Goal: Information Seeking & Learning: Find contact information

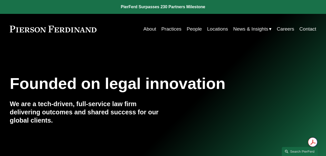
click at [220, 30] on link "Locations" at bounding box center [217, 29] width 21 height 10
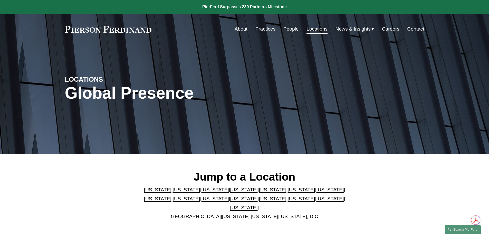
drag, startPoint x: 287, startPoint y: 28, endPoint x: 277, endPoint y: 28, distance: 10.0
click at [287, 28] on link "People" at bounding box center [290, 29] width 15 height 10
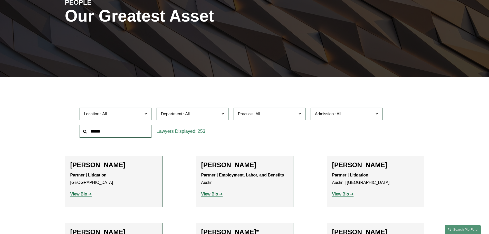
scroll to position [4106, 0]
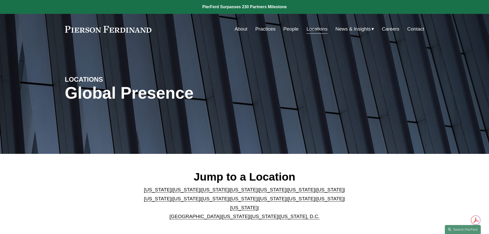
click at [171, 196] on link "[US_STATE]" at bounding box center [157, 198] width 27 height 5
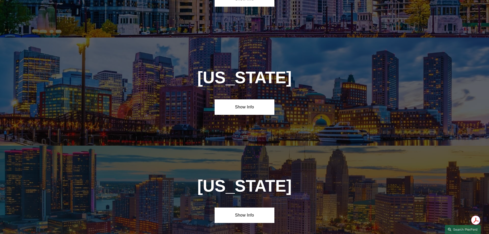
scroll to position [990, 0]
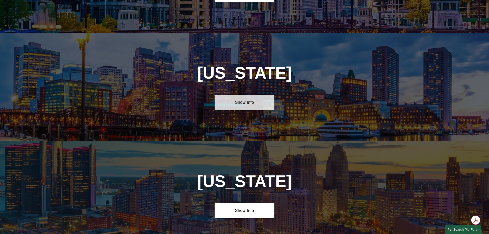
click at [250, 95] on link "Show Info" at bounding box center [245, 102] width 60 height 15
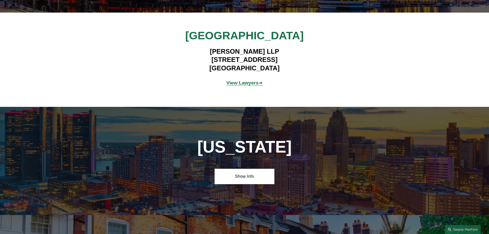
scroll to position [1272, 0]
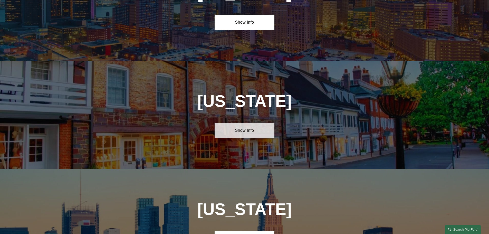
click at [248, 123] on link "Show Info" at bounding box center [245, 130] width 60 height 15
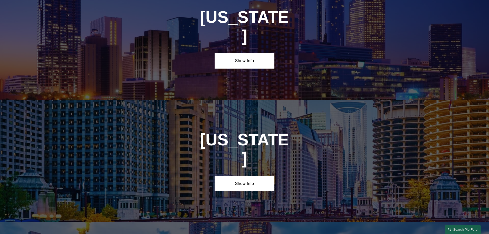
scroll to position [807, 0]
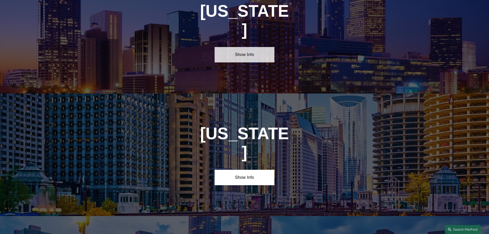
click at [246, 47] on link "Show Info" at bounding box center [245, 54] width 60 height 15
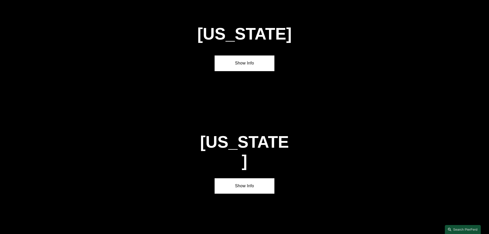
scroll to position [1936, 0]
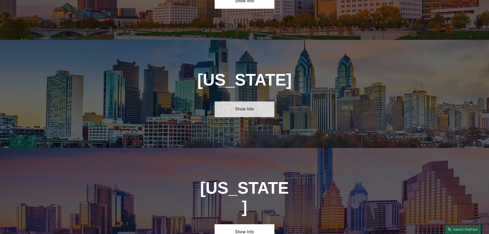
click at [243, 101] on link "Show Info" at bounding box center [245, 108] width 60 height 15
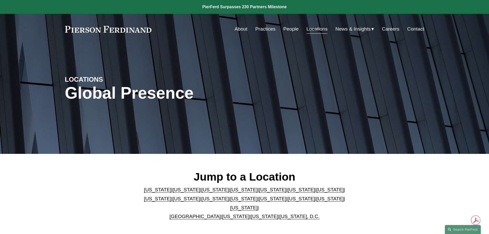
click at [171, 196] on link "[US_STATE]" at bounding box center [157, 198] width 27 height 5
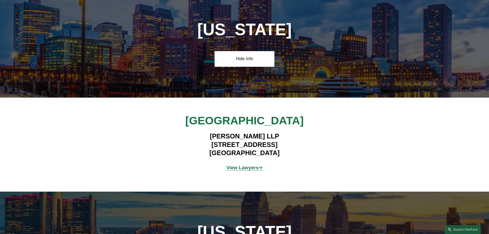
scroll to position [1143, 0]
